Goal: Check status: Check status

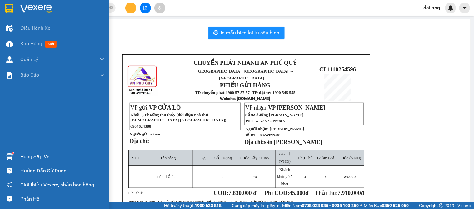
click at [20, 163] on div "Hướng dẫn sử dụng" at bounding box center [54, 170] width 109 height 14
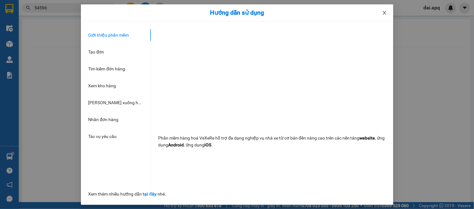
click at [385, 13] on icon "close" at bounding box center [384, 12] width 5 height 5
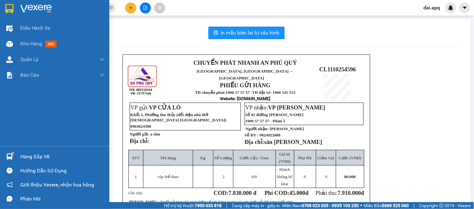
click at [21, 157] on div "Hàng sắp về" at bounding box center [62, 156] width 84 height 9
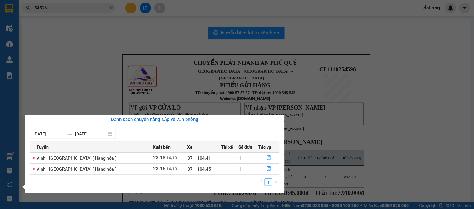
click at [267, 159] on icon "file-done" at bounding box center [269, 157] width 4 height 4
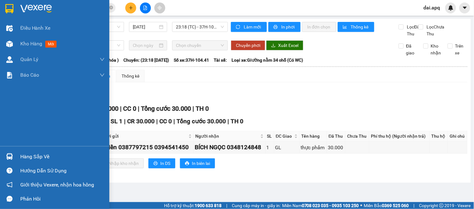
click at [13, 157] on div at bounding box center [9, 156] width 11 height 11
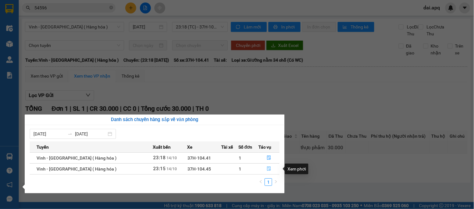
drag, startPoint x: 267, startPoint y: 167, endPoint x: 264, endPoint y: 167, distance: 3.4
click at [264, 167] on button "button" at bounding box center [269, 169] width 21 height 10
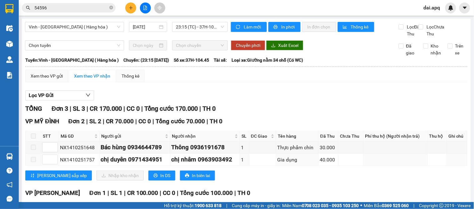
scroll to position [69, 0]
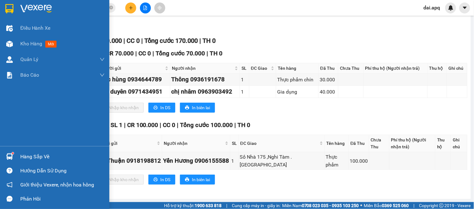
click at [11, 158] on img at bounding box center [9, 156] width 7 height 7
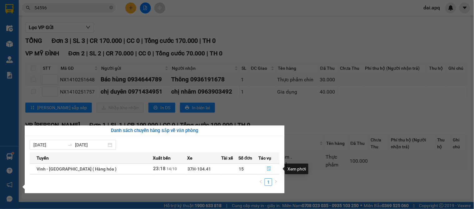
click at [267, 167] on icon "file-done" at bounding box center [269, 168] width 4 height 4
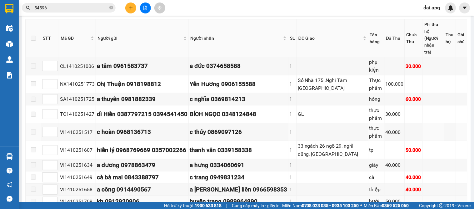
scroll to position [146, 0]
